Goal: Register for event/course

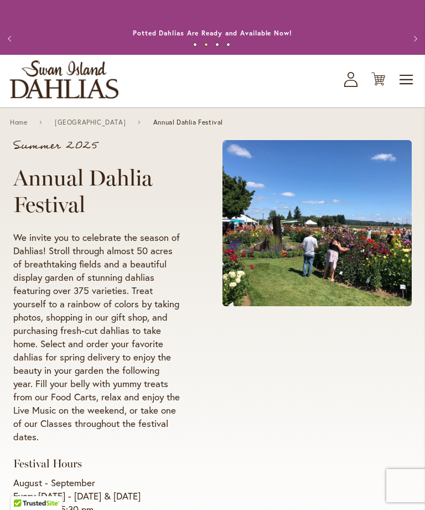
click at [400, 91] on span "Toggle Nav" at bounding box center [407, 80] width 17 height 22
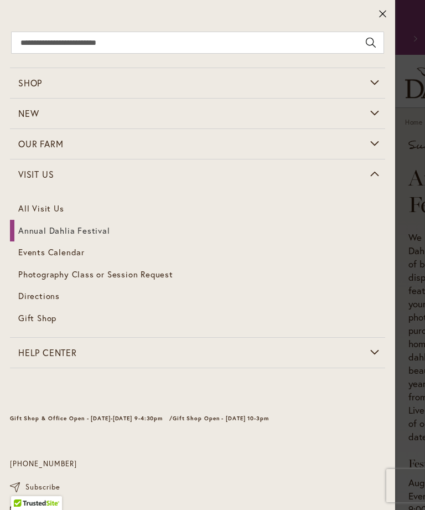
click at [69, 250] on span "Events Calendar" at bounding box center [51, 251] width 66 height 11
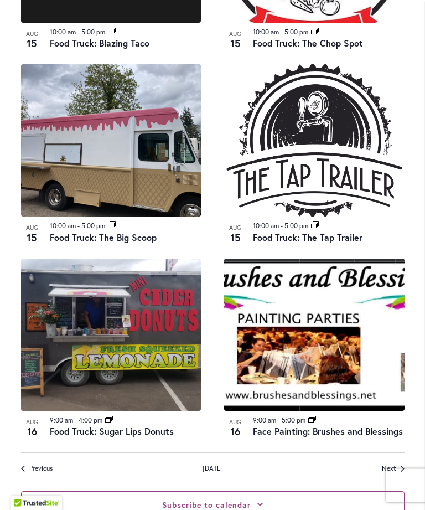
scroll to position [1352, 0]
click at [391, 464] on span "Next Events" at bounding box center [389, 468] width 14 height 9
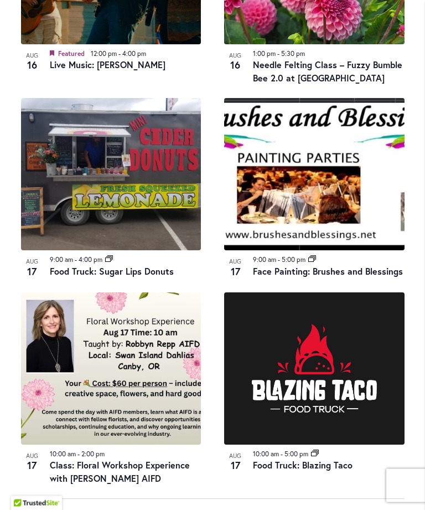
scroll to position [1319, 0]
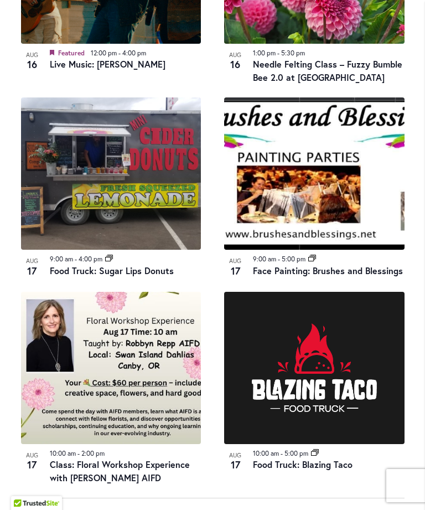
click at [332, 352] on img at bounding box center [314, 368] width 181 height 152
